Goal: Task Accomplishment & Management: Use online tool/utility

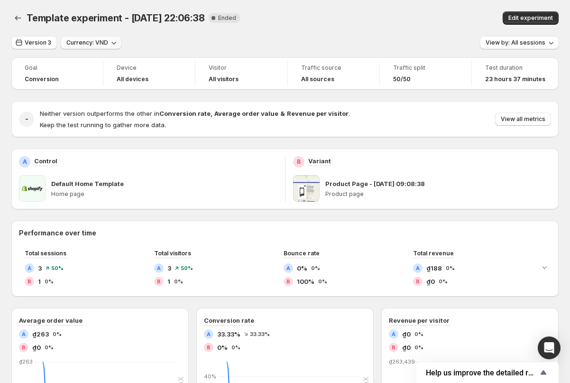
click at [113, 45] on icon "button" at bounding box center [113, 42] width 9 height 9
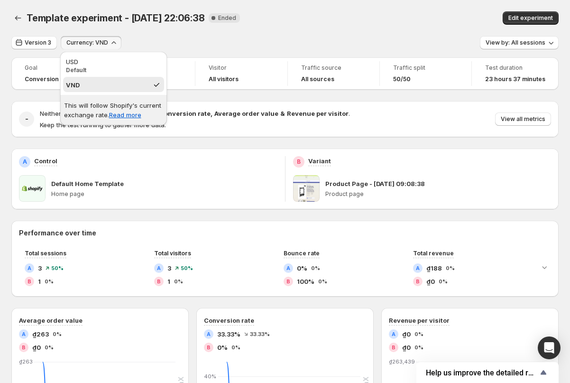
click at [166, 38] on div "Version 3 Currency: VND View by: All sessions" at bounding box center [284, 43] width 547 height 14
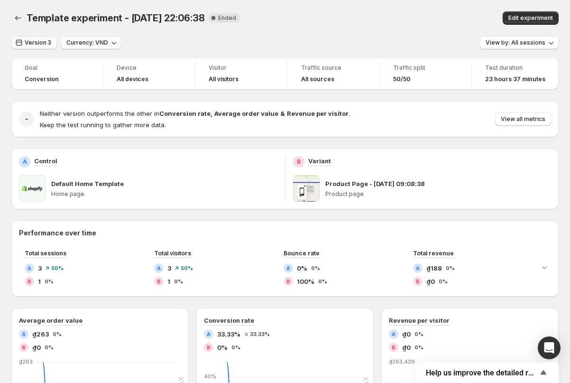
click at [46, 46] on span "Version 3" at bounding box center [38, 43] width 27 height 8
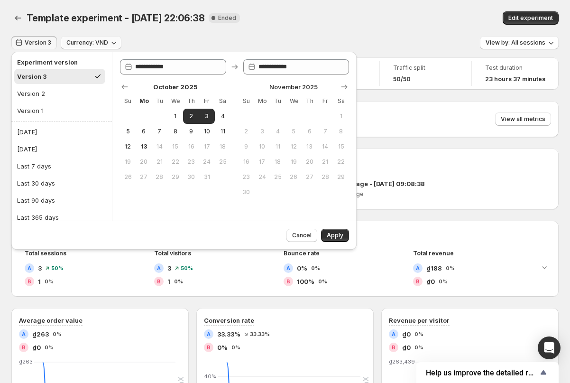
click at [151, 30] on div "Template experiment - Oct 2, 22:06:38. This page is ready Template experiment -…" at bounding box center [284, 18] width 547 height 36
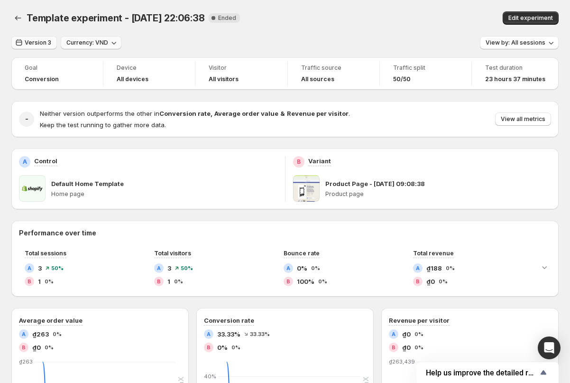
click at [39, 46] on span "Version 3" at bounding box center [38, 43] width 27 height 8
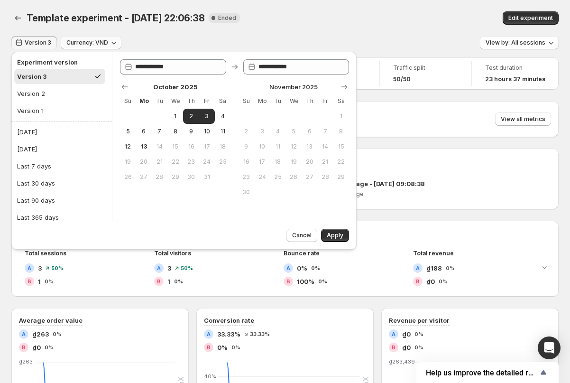
click at [168, 38] on div "Version 3 Currency: VND View by: All sessions" at bounding box center [284, 43] width 547 height 14
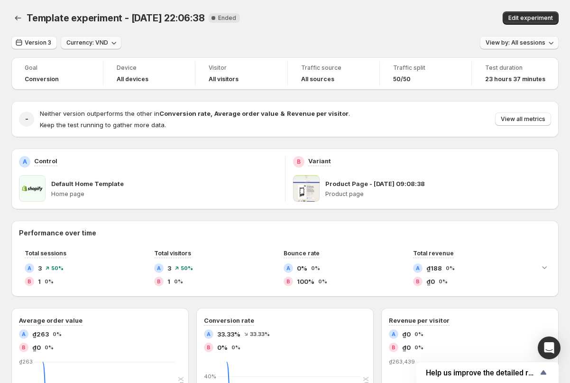
click at [536, 48] on button "View by: All sessions" at bounding box center [519, 42] width 79 height 13
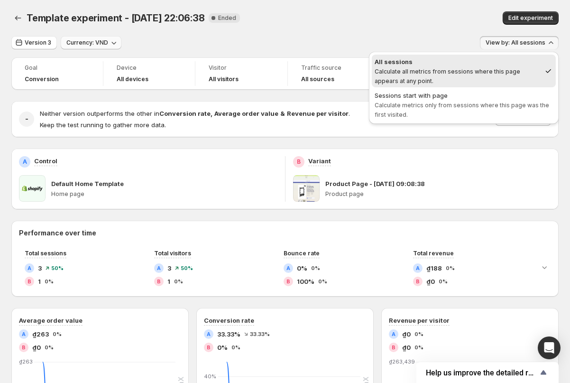
click at [340, 47] on div "Version 3 Currency: VND View by: All sessions" at bounding box center [284, 43] width 547 height 14
